Goal: Task Accomplishment & Management: Contribute content

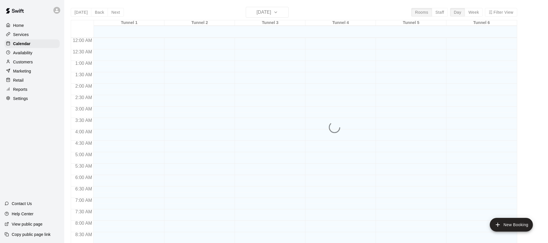
scroll to position [292, 0]
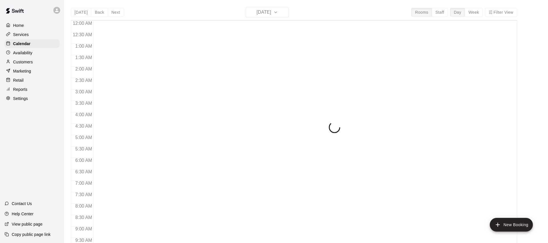
scroll to position [319, 0]
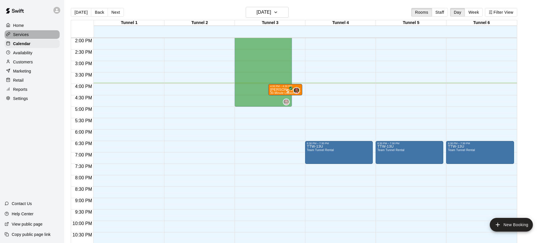
click at [23, 34] on p "Services" at bounding box center [21, 35] width 16 height 6
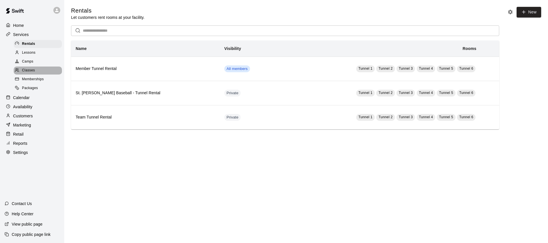
click at [32, 68] on span "Classes" at bounding box center [28, 71] width 13 height 6
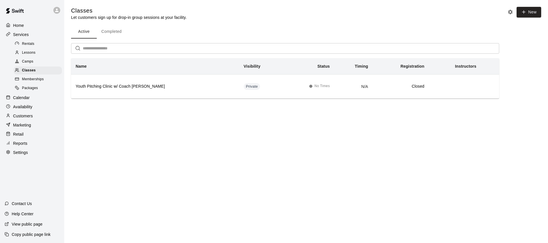
click at [114, 34] on button "Completed" at bounding box center [111, 32] width 29 height 14
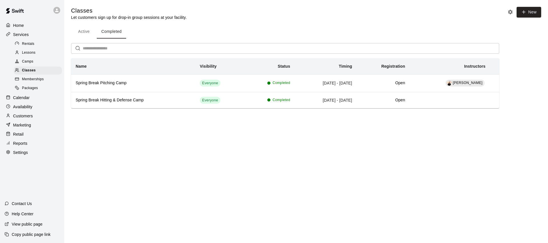
drag, startPoint x: 39, startPoint y: 62, endPoint x: 53, endPoint y: 62, distance: 13.1
click at [39, 62] on div "Camps" at bounding box center [38, 62] width 48 height 8
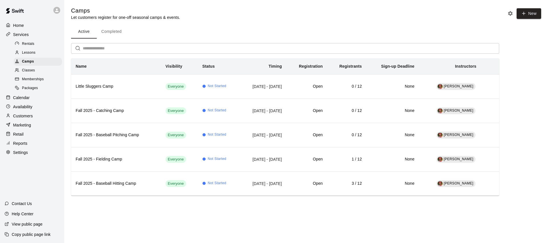
click at [28, 69] on span "Classes" at bounding box center [28, 71] width 13 height 6
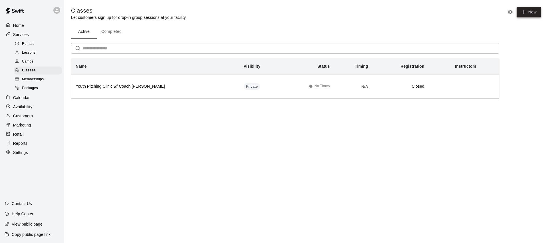
click at [529, 12] on button "New" at bounding box center [529, 12] width 25 height 11
